Goal: Book appointment/travel/reservation

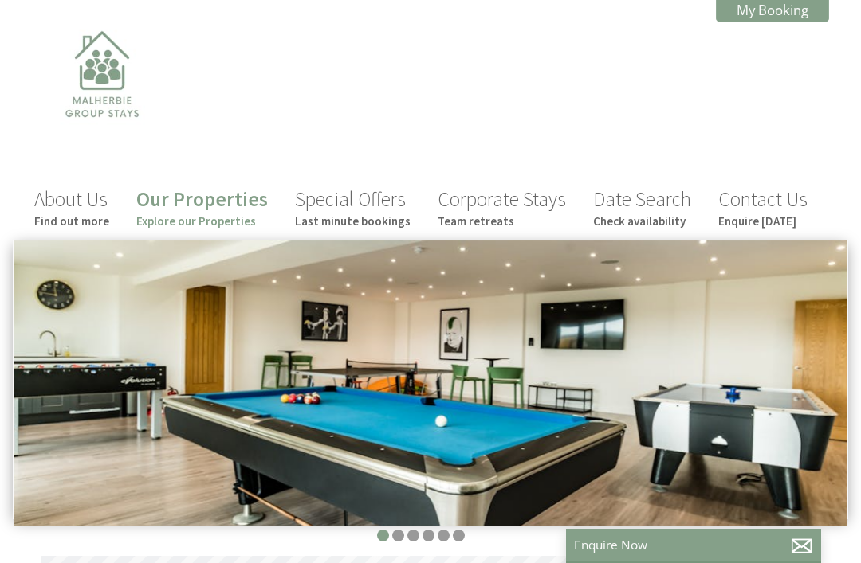
scroll to position [0, 14]
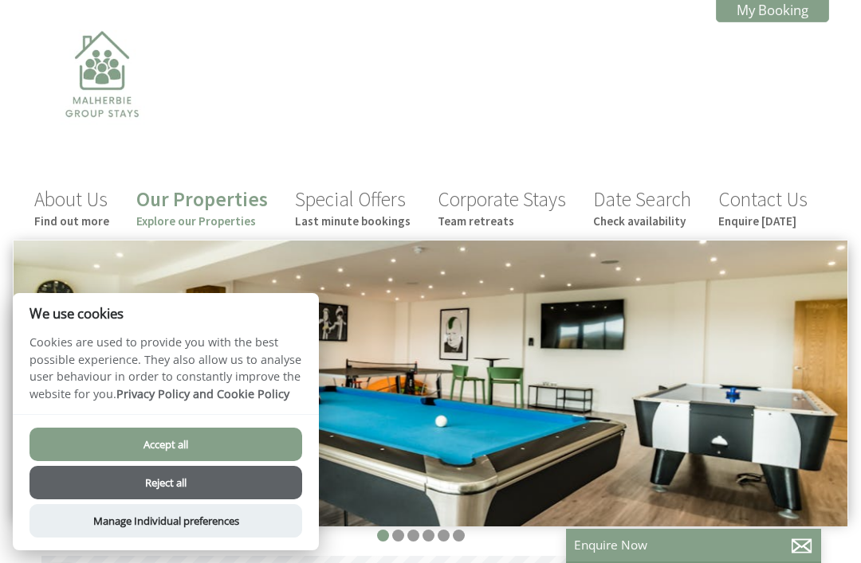
click at [202, 435] on button "Accept all" at bounding box center [165, 444] width 273 height 33
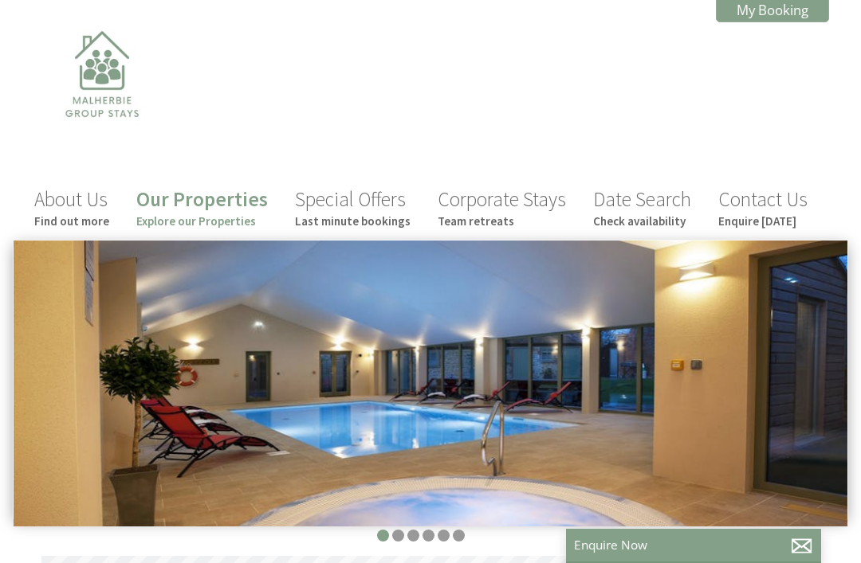
scroll to position [0, 14]
click at [226, 207] on link "Our Properties Explore our Properties" at bounding box center [202, 208] width 132 height 42
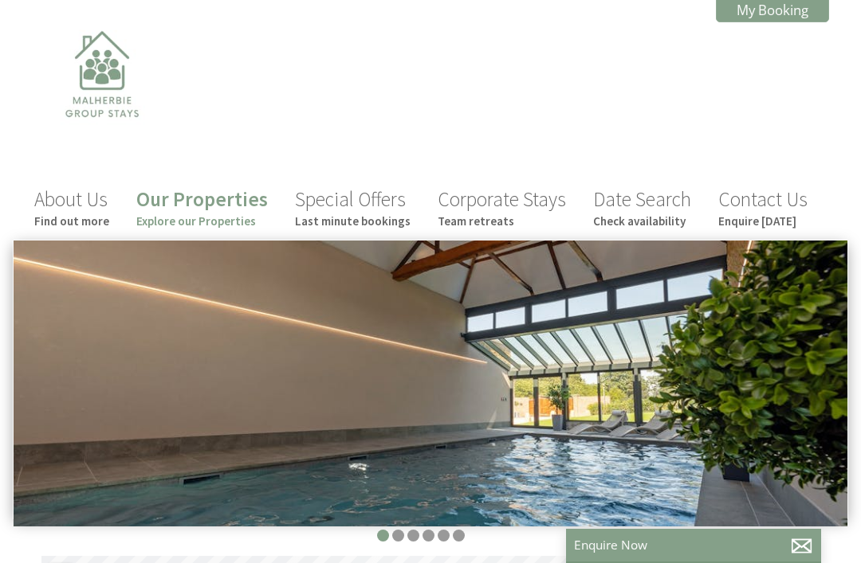
click at [634, 218] on small "Check availability" at bounding box center [642, 221] width 98 height 15
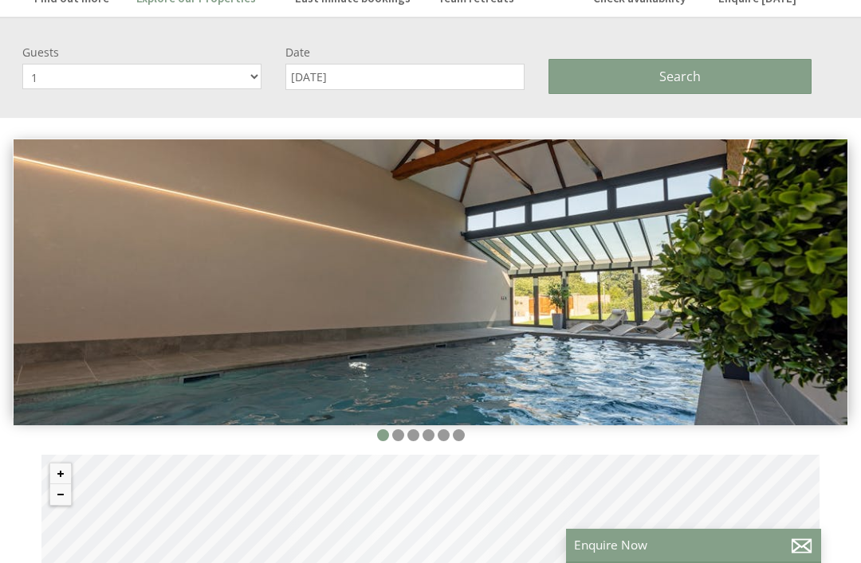
scroll to position [240, 0]
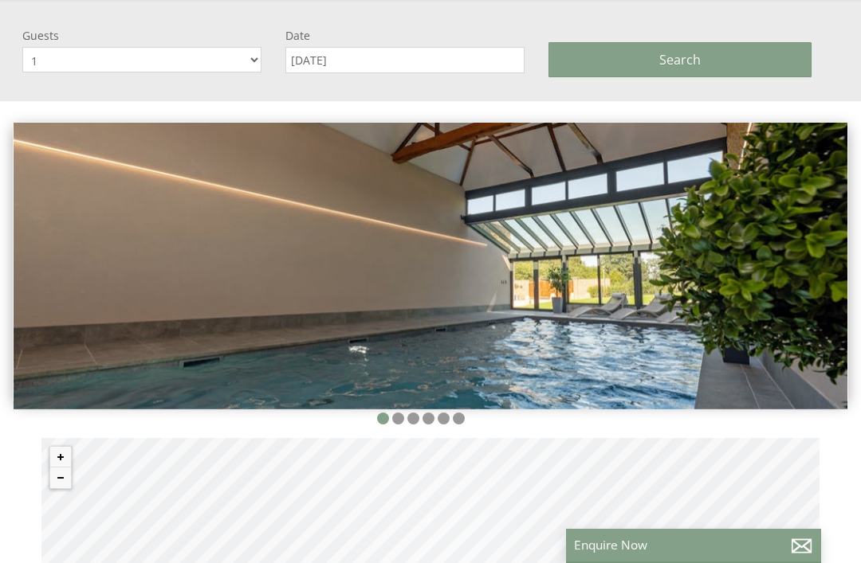
click at [365, 65] on input "[DATE]" at bounding box center [404, 60] width 239 height 26
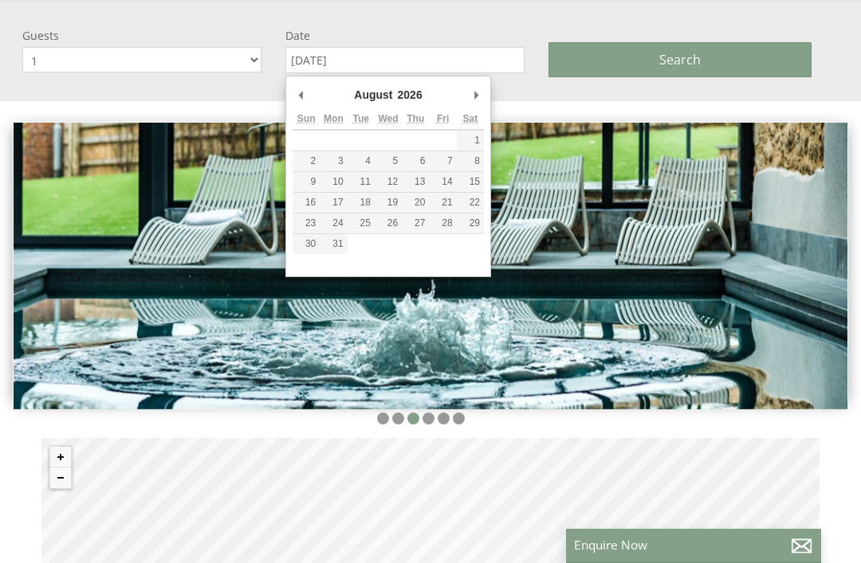
type input "[DATE]"
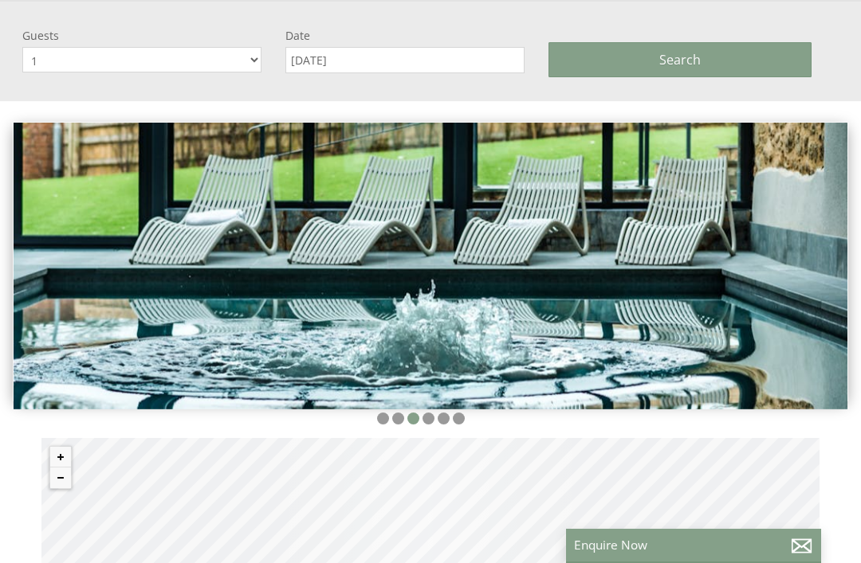
click at [245, 62] on select "1 2 3 4 5 6 7 8 9 10 11 12 13 14 15 16 17 18 19 20 21 22 23 24 25 26 27 28 29 30" at bounding box center [141, 60] width 239 height 26
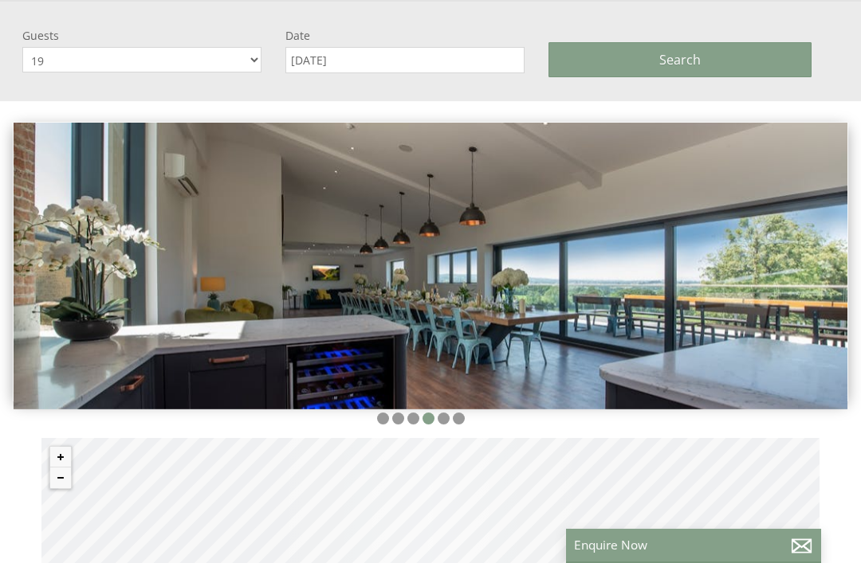
click at [244, 71] on select "1 2 3 4 5 6 7 8 9 10 11 12 13 14 15 16 17 18 19 20 21 22 23 24 25 26 27 28 29 30" at bounding box center [141, 60] width 239 height 26
select select "20"
click at [668, 59] on span "Search" at bounding box center [679, 60] width 41 height 18
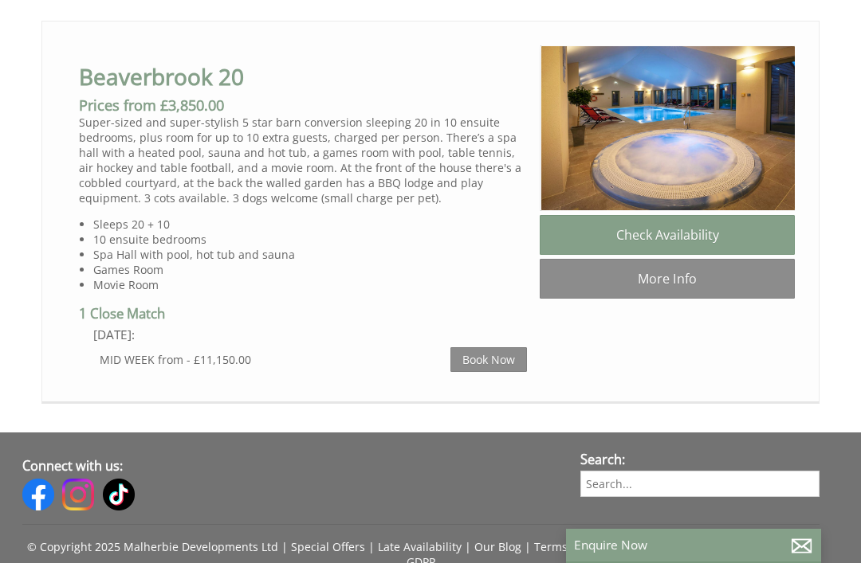
scroll to position [0, 1093]
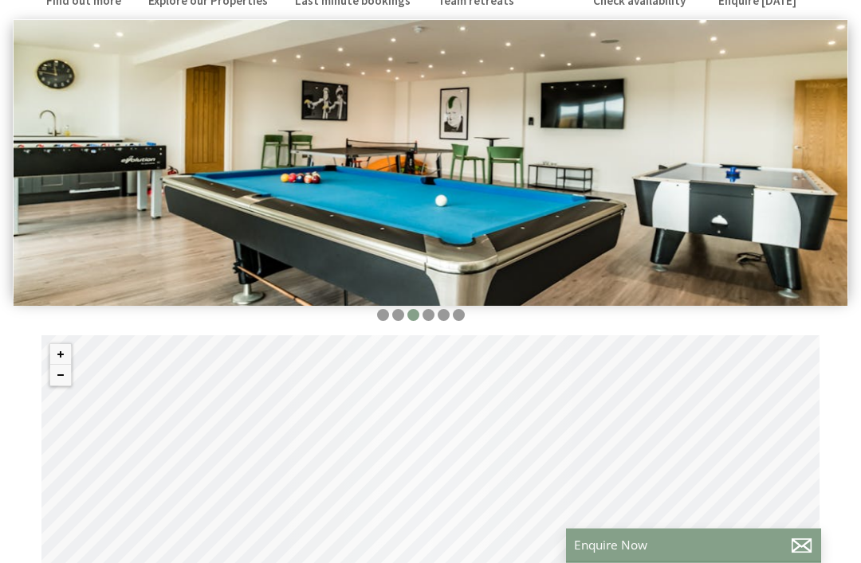
scroll to position [179, 0]
select select "20"
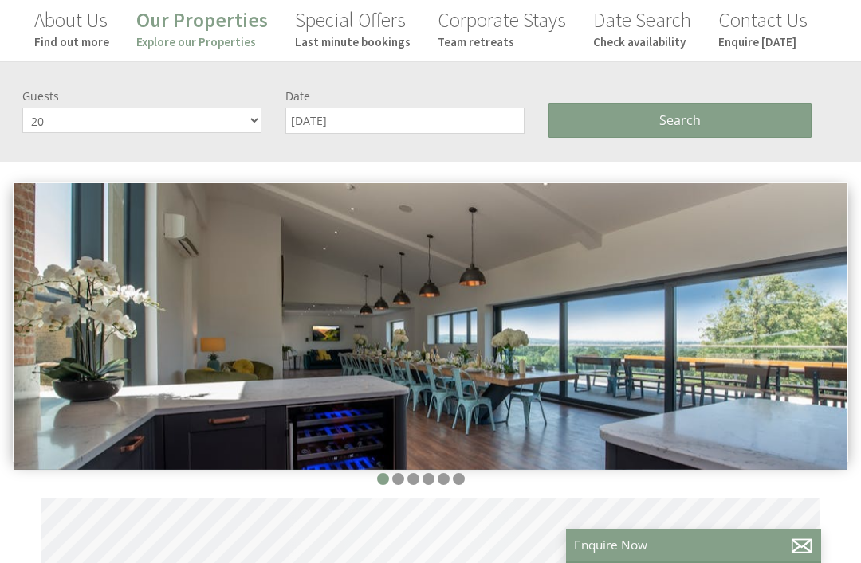
scroll to position [0, 14]
